Goal: Transaction & Acquisition: Book appointment/travel/reservation

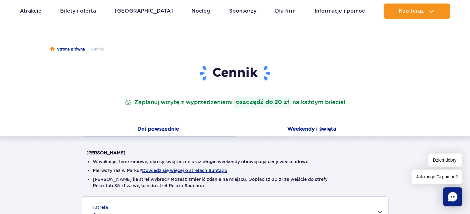
scroll to position [67, 0]
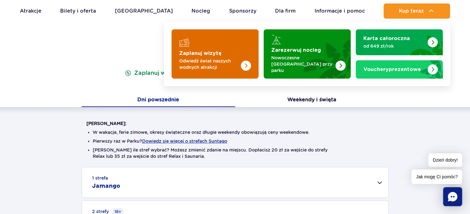
click at [208, 58] on p "Odwiedź świat naszych wodnych atrakcji" at bounding box center [210, 64] width 62 height 13
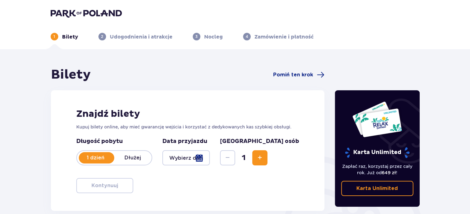
click at [210, 159] on div at bounding box center [186, 158] width 48 height 15
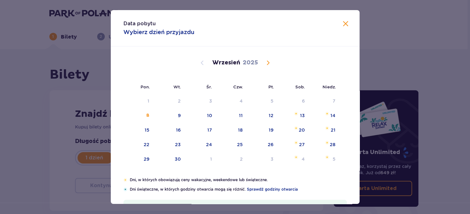
click at [269, 63] on span "Calendar" at bounding box center [268, 63] width 8 height 8
click at [211, 132] on div "15" at bounding box center [209, 130] width 5 height 6
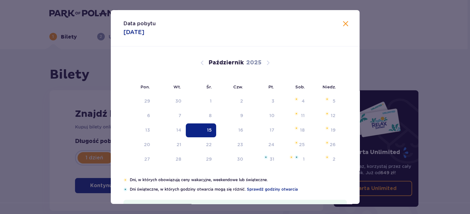
type input "15.10.25"
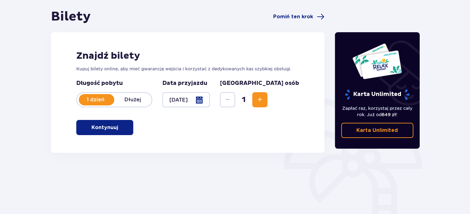
scroll to position [67, 0]
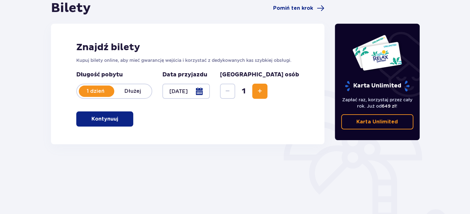
click at [263, 91] on span "Increase" at bounding box center [260, 92] width 8 height 8
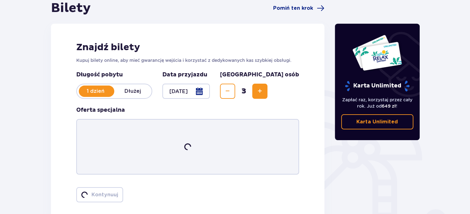
click at [263, 91] on span "Increase" at bounding box center [260, 92] width 8 height 8
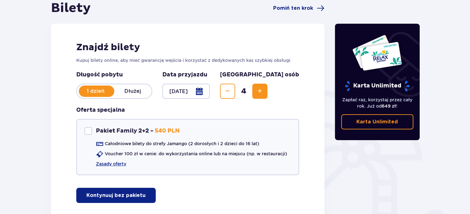
click at [263, 91] on span "Increase" at bounding box center [260, 92] width 8 height 8
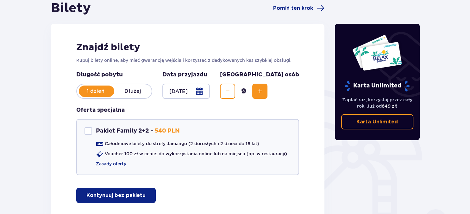
click at [263, 91] on span "Increase" at bounding box center [260, 92] width 8 height 8
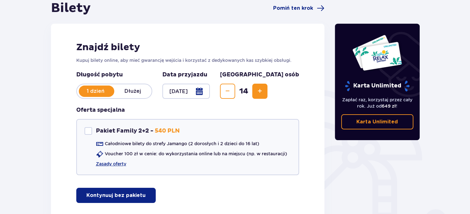
click at [263, 91] on span "Increase" at bounding box center [260, 92] width 8 height 8
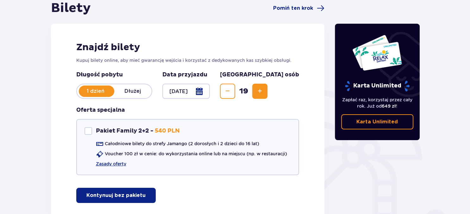
click at [263, 91] on span "Increase" at bounding box center [260, 92] width 8 height 8
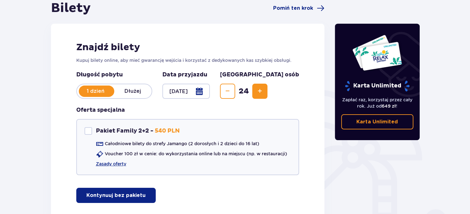
click at [263, 91] on span "Increase" at bounding box center [260, 92] width 8 height 8
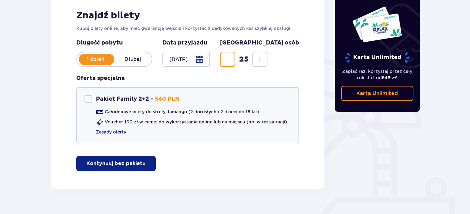
scroll to position [111, 0]
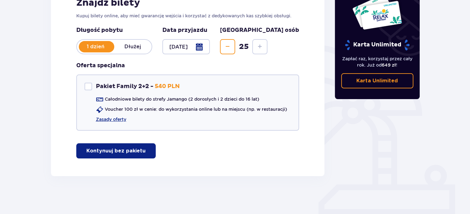
click at [126, 150] on p "Kontynuuj bez pakietu" at bounding box center [115, 151] width 59 height 7
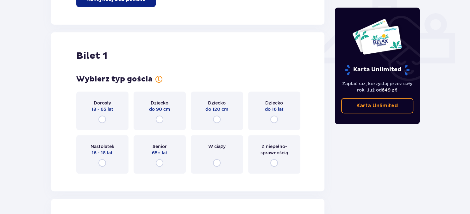
scroll to position [288, 0]
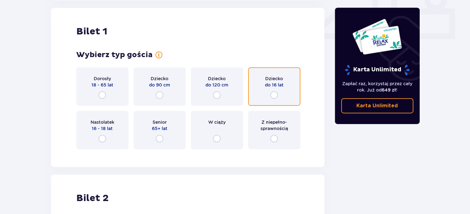
click at [274, 95] on input "radio" at bounding box center [274, 95] width 8 height 8
radio input "true"
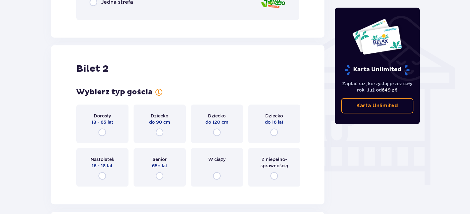
scroll to position [509, 0]
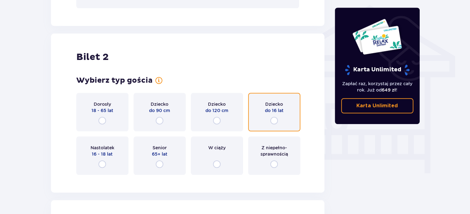
click at [273, 120] on input "radio" at bounding box center [274, 121] width 8 height 8
radio input "true"
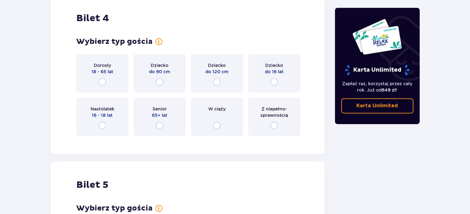
scroll to position [1056, 0]
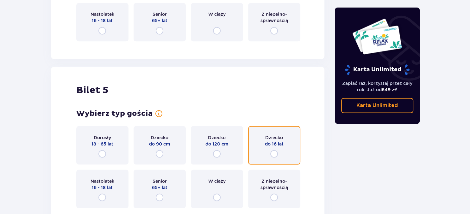
click at [276, 154] on input "radio" at bounding box center [274, 154] width 8 height 8
radio input "true"
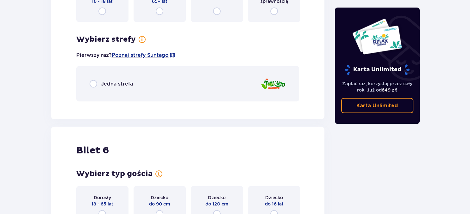
scroll to position [1269, 0]
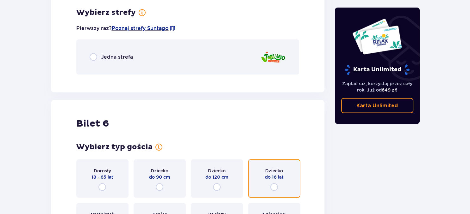
click at [272, 186] on input "radio" at bounding box center [274, 188] width 8 height 8
radio input "true"
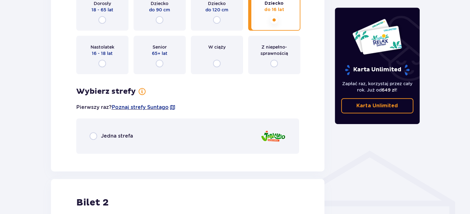
scroll to position [401, 0]
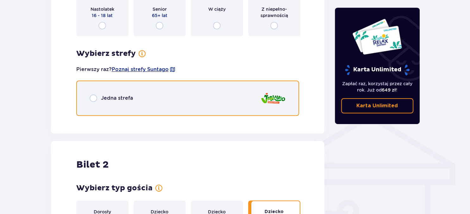
click at [96, 98] on input "radio" at bounding box center [94, 99] width 8 height 8
radio input "true"
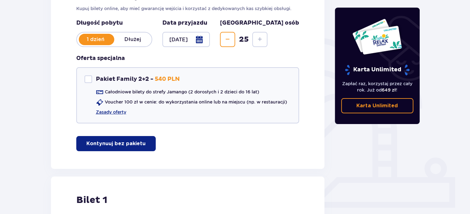
scroll to position [0, 0]
